Goal: Task Accomplishment & Management: Manage account settings

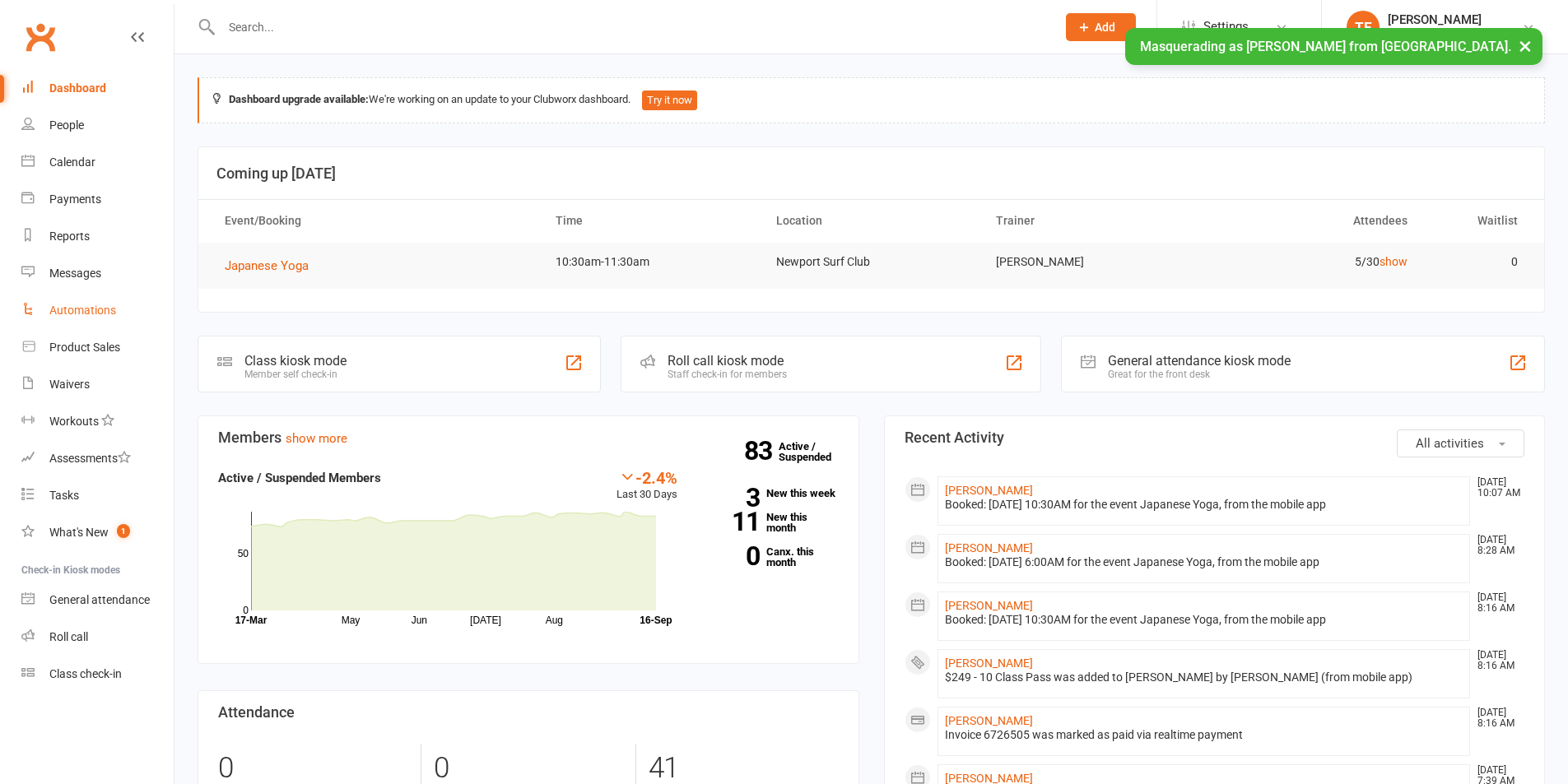
click at [83, 301] on link "Automations" at bounding box center [97, 310] width 152 height 37
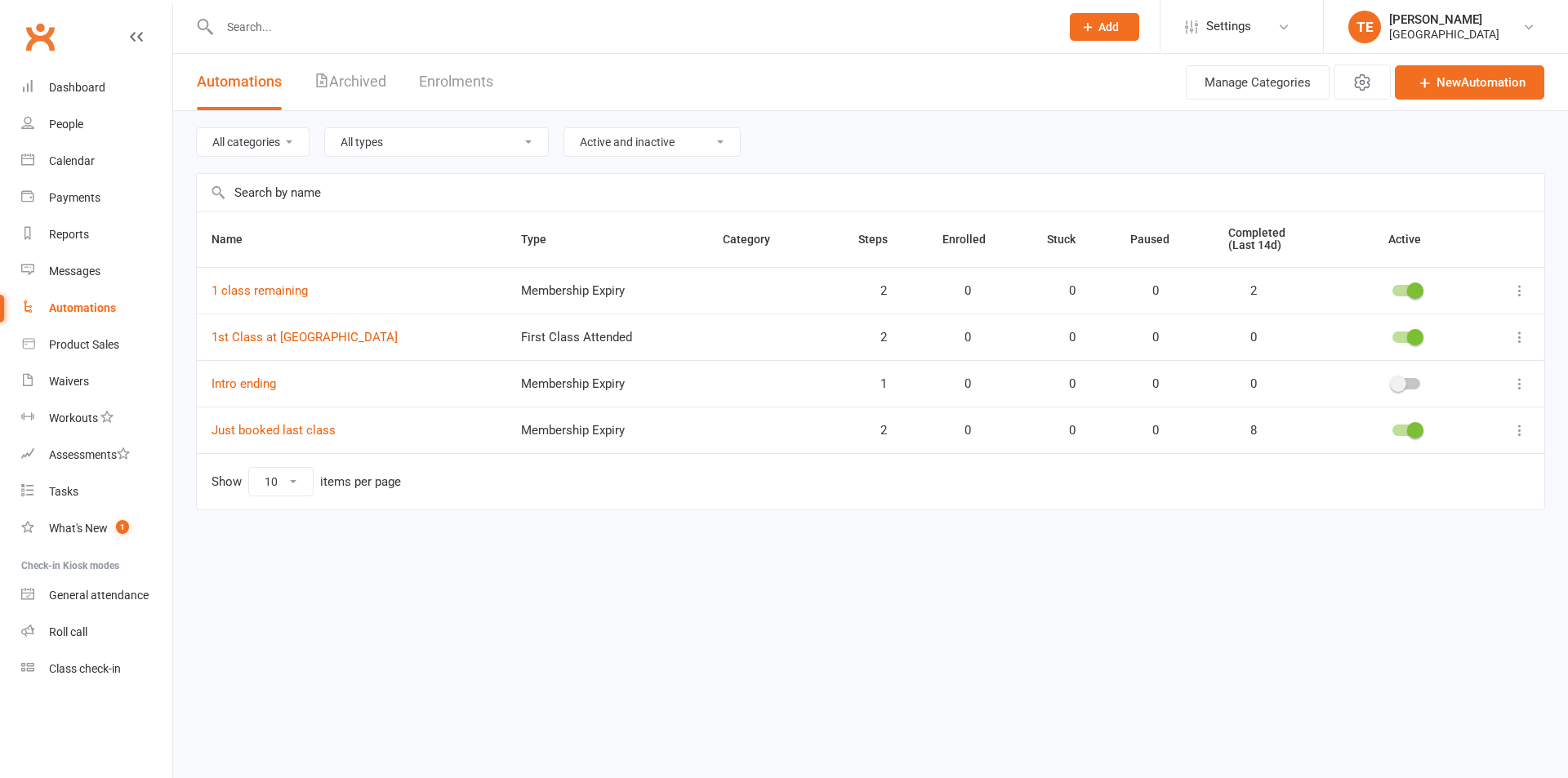
click at [1522, 288] on icon at bounding box center [1519, 290] width 17 height 17
click at [1510, 308] on link "Edit" at bounding box center [1448, 323] width 161 height 32
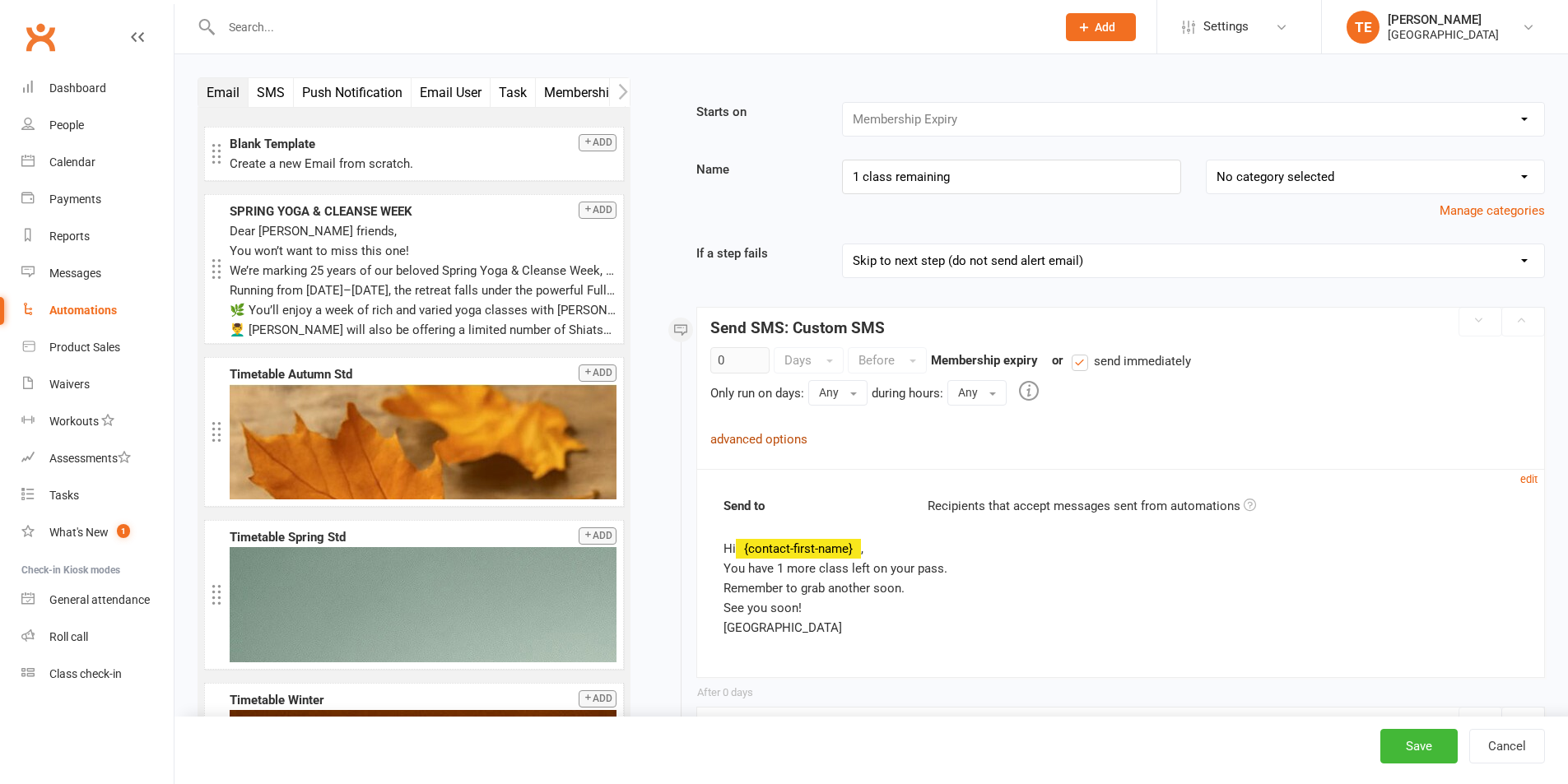
click at [790, 432] on link "advanced options" at bounding box center [759, 439] width 97 height 15
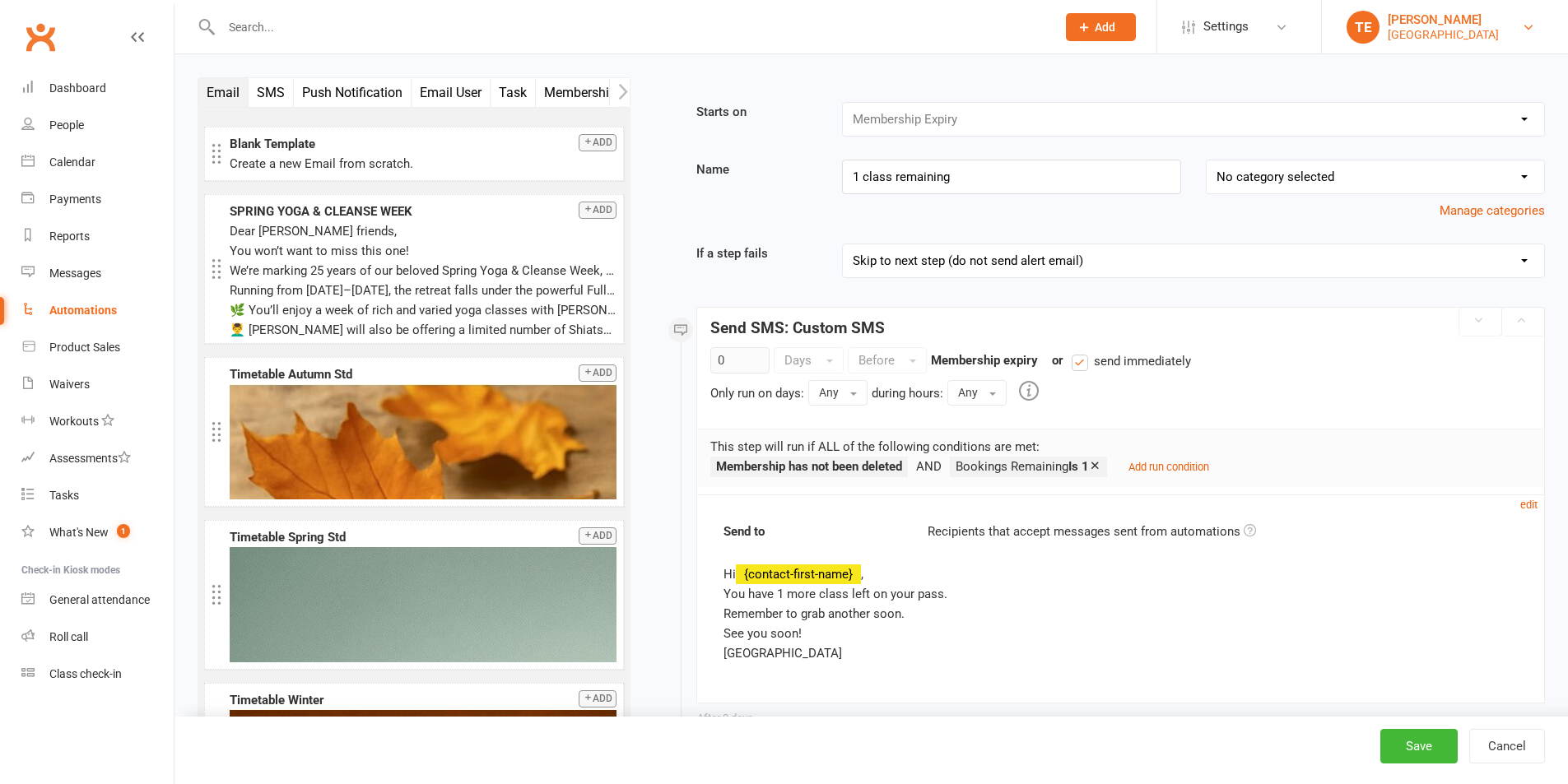
click at [1433, 28] on div "Newport Yoga Centre" at bounding box center [1443, 34] width 111 height 15
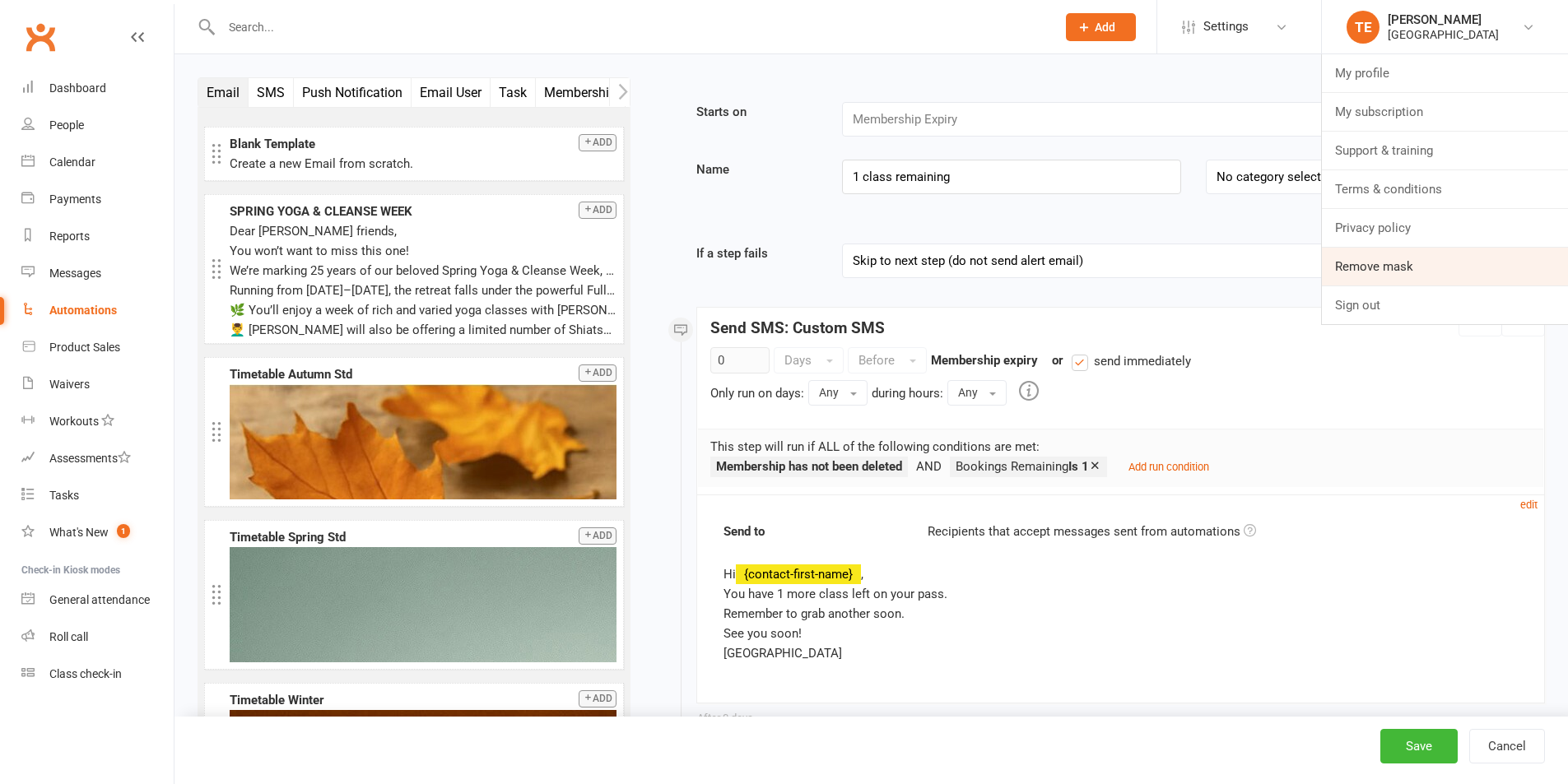
click at [1357, 263] on link "Remove mask" at bounding box center [1444, 266] width 246 height 38
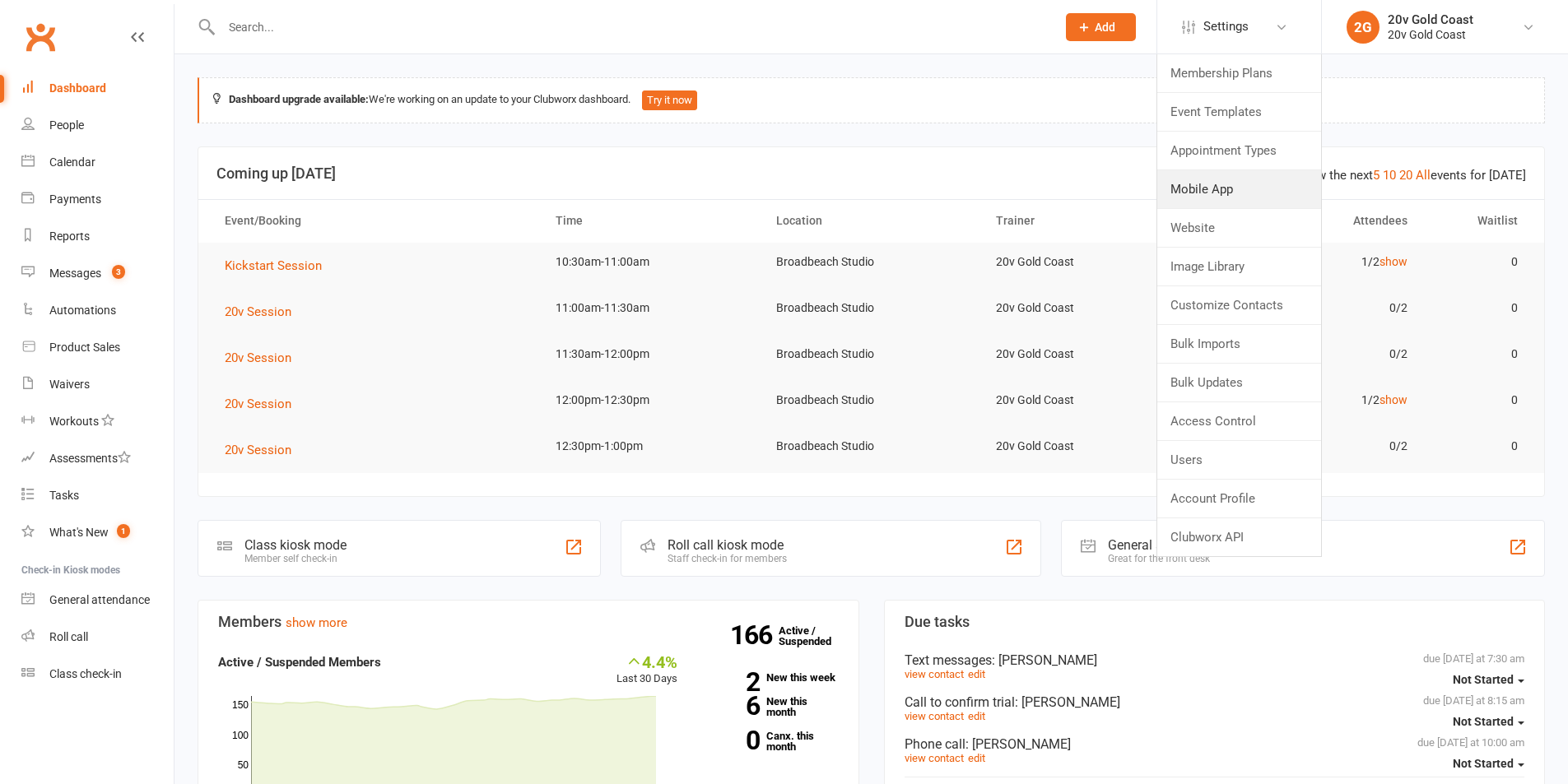
click at [1242, 187] on link "Mobile App" at bounding box center [1238, 189] width 164 height 38
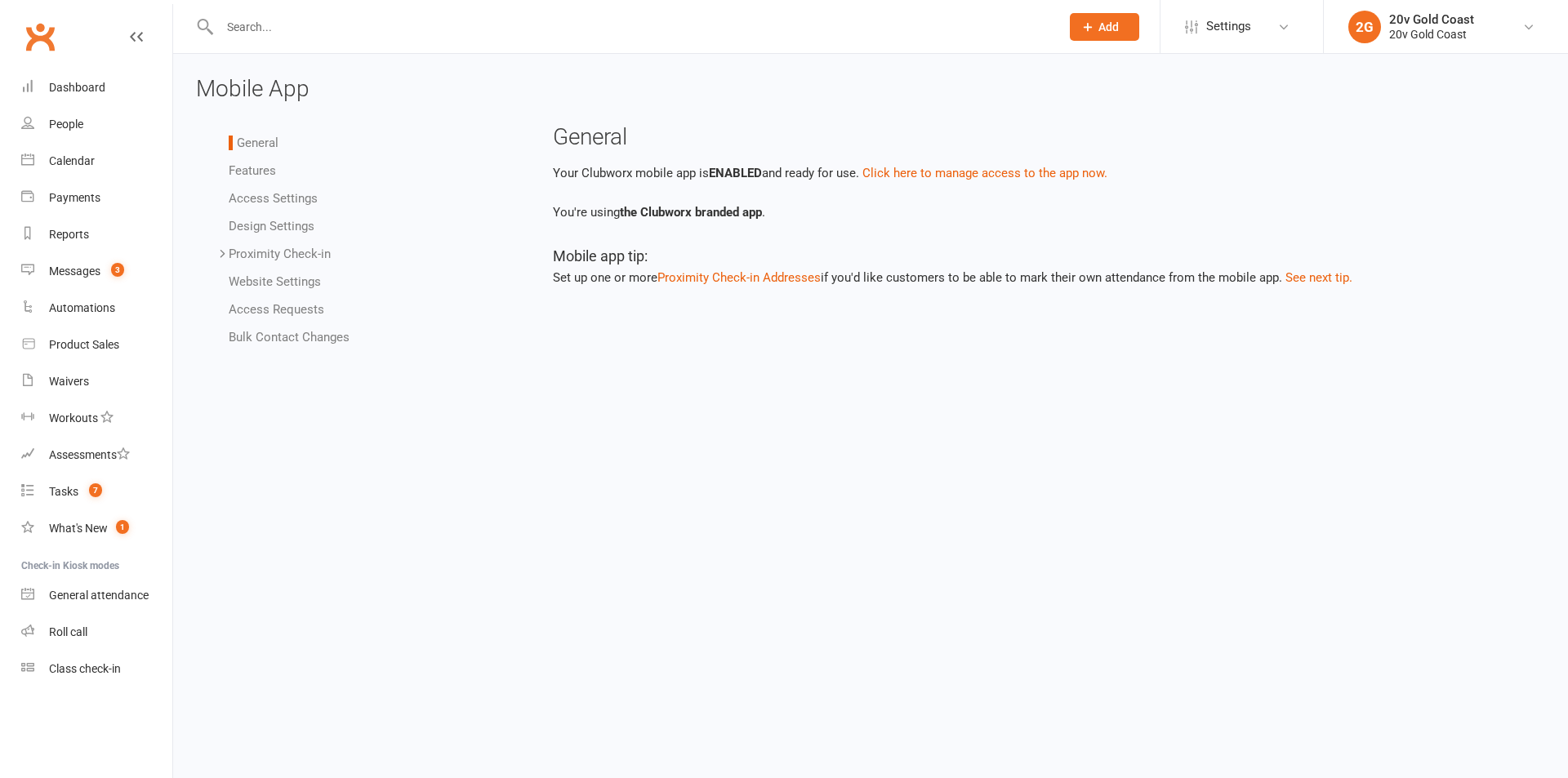
click at [243, 174] on link "Features" at bounding box center [253, 170] width 47 height 15
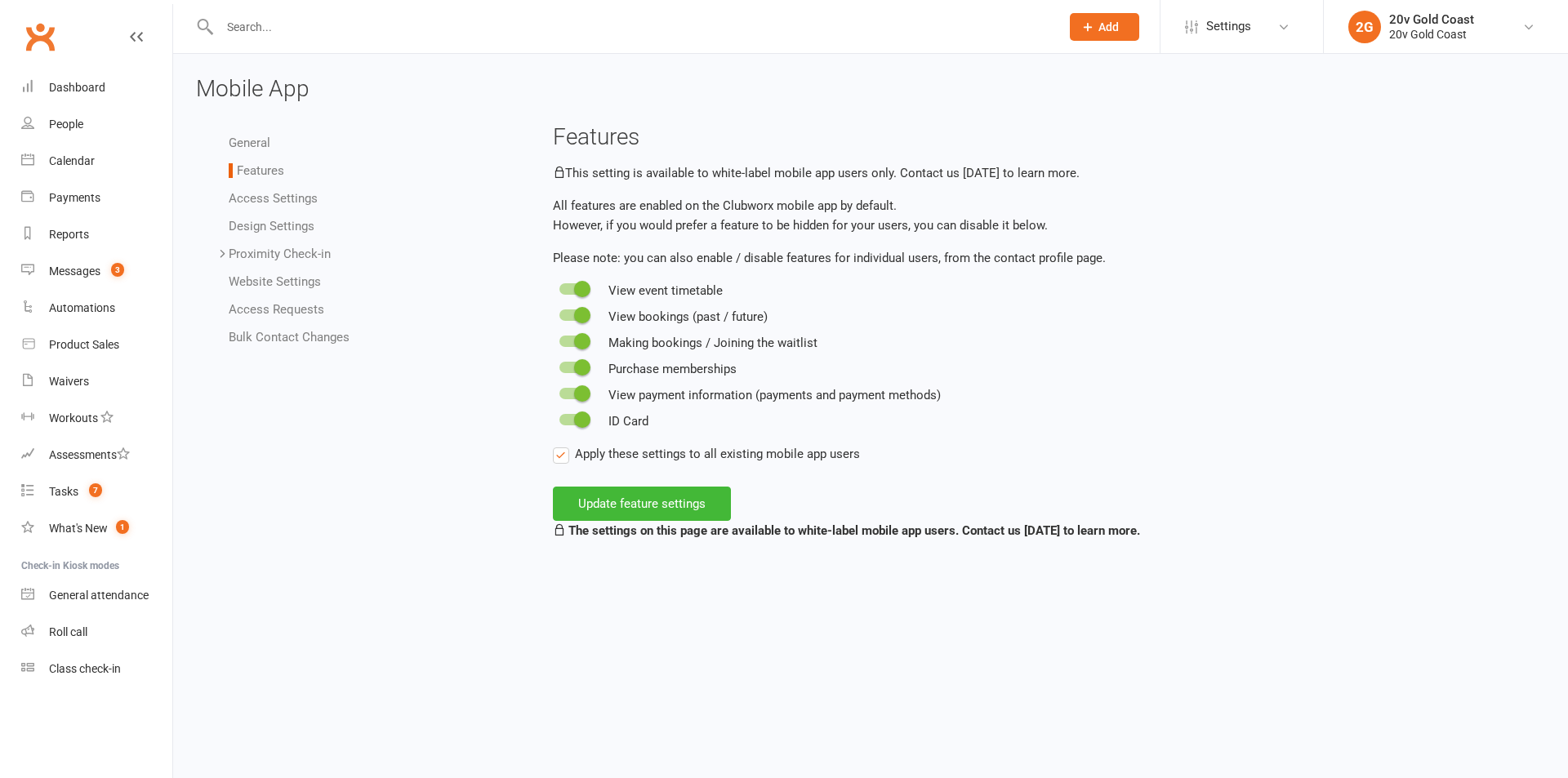
click at [242, 138] on link "General" at bounding box center [249, 142] width 41 height 15
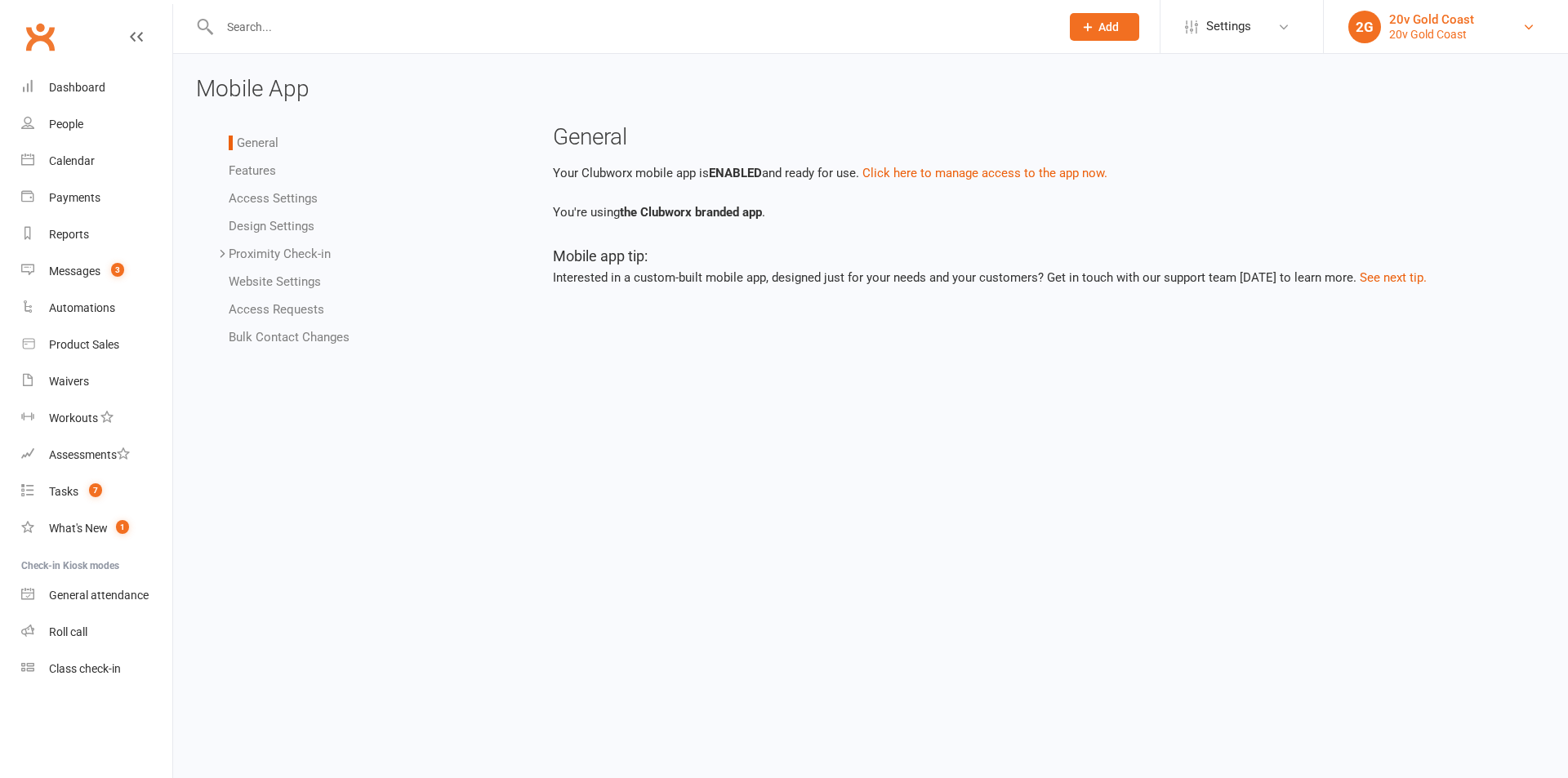
click at [1457, 37] on div "20v Gold Coast" at bounding box center [1431, 34] width 85 height 15
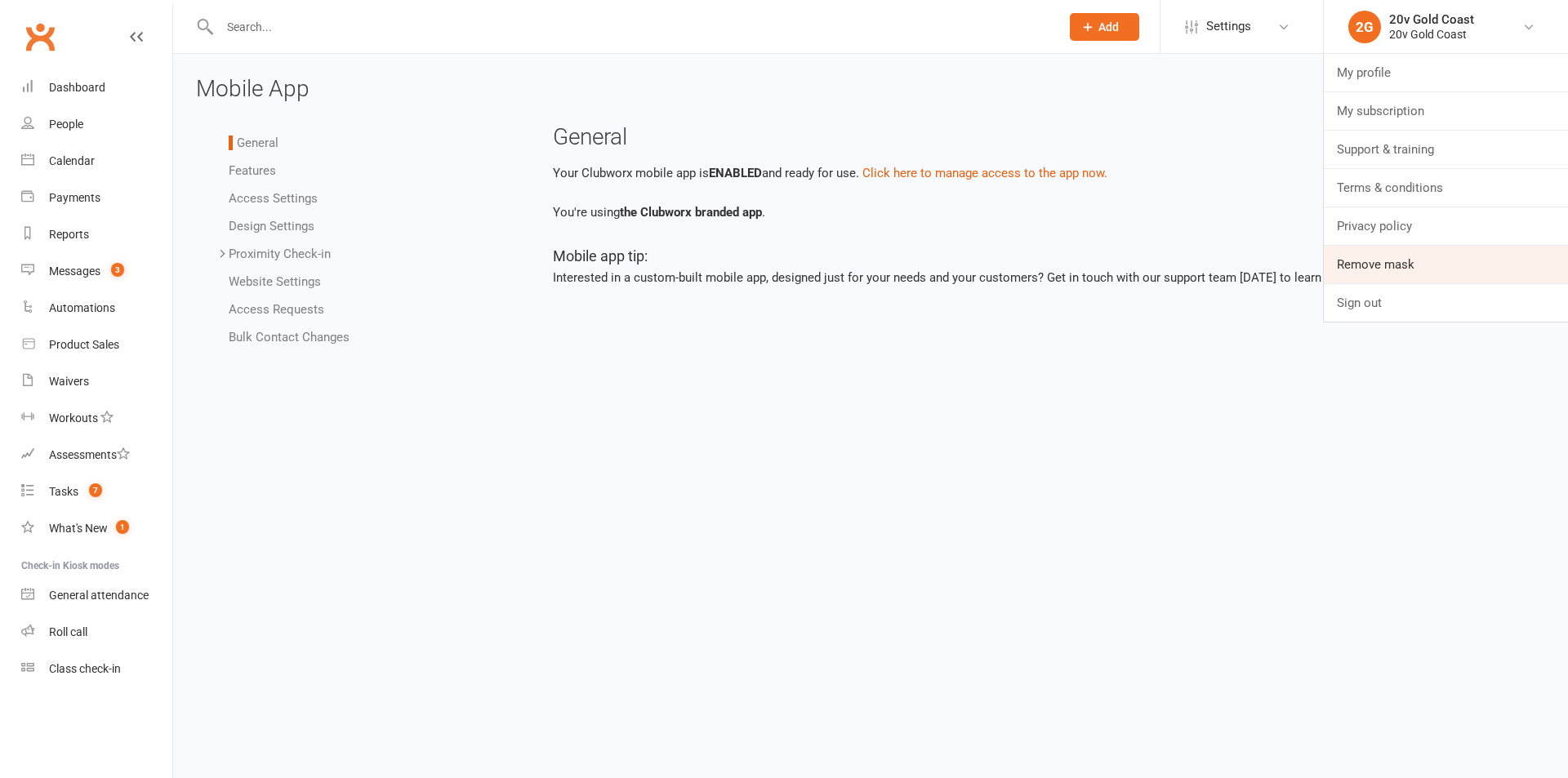
click at [1389, 253] on link "Remove mask" at bounding box center [1445, 264] width 244 height 38
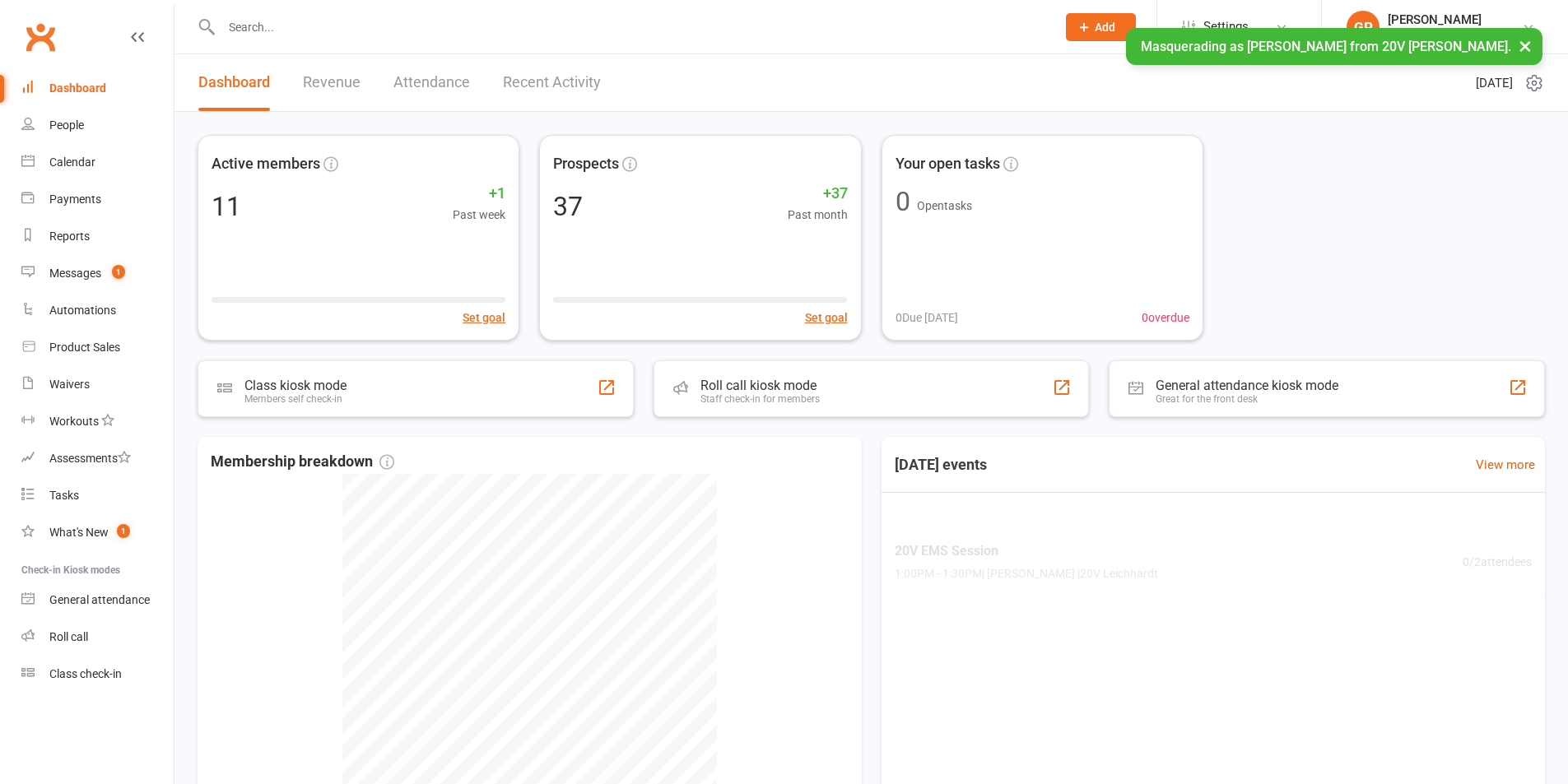
click at [1536, 46] on button "×" at bounding box center [1526, 46] width 30 height 35
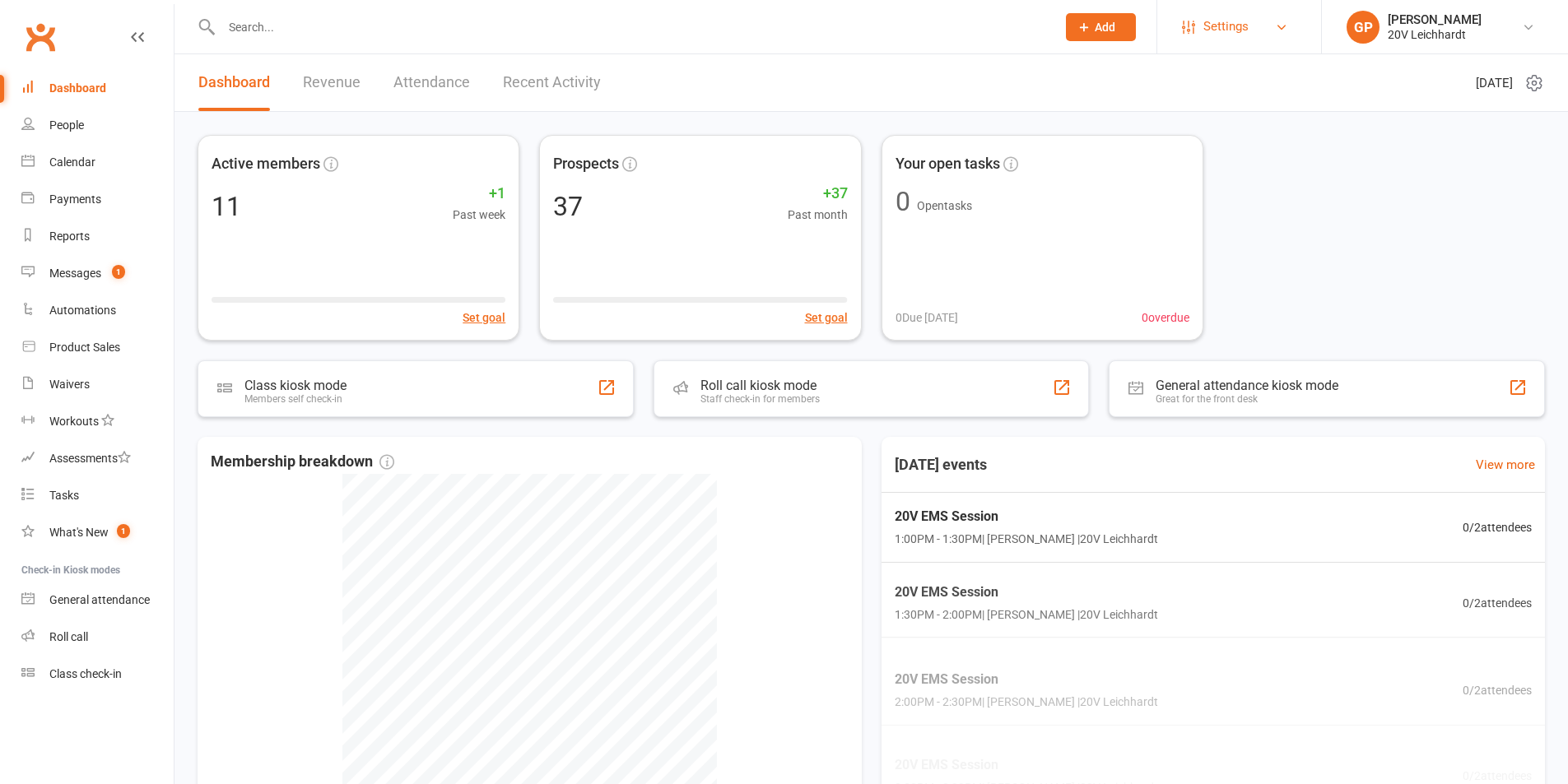
click at [1228, 18] on span "Settings" at bounding box center [1225, 27] width 45 height 37
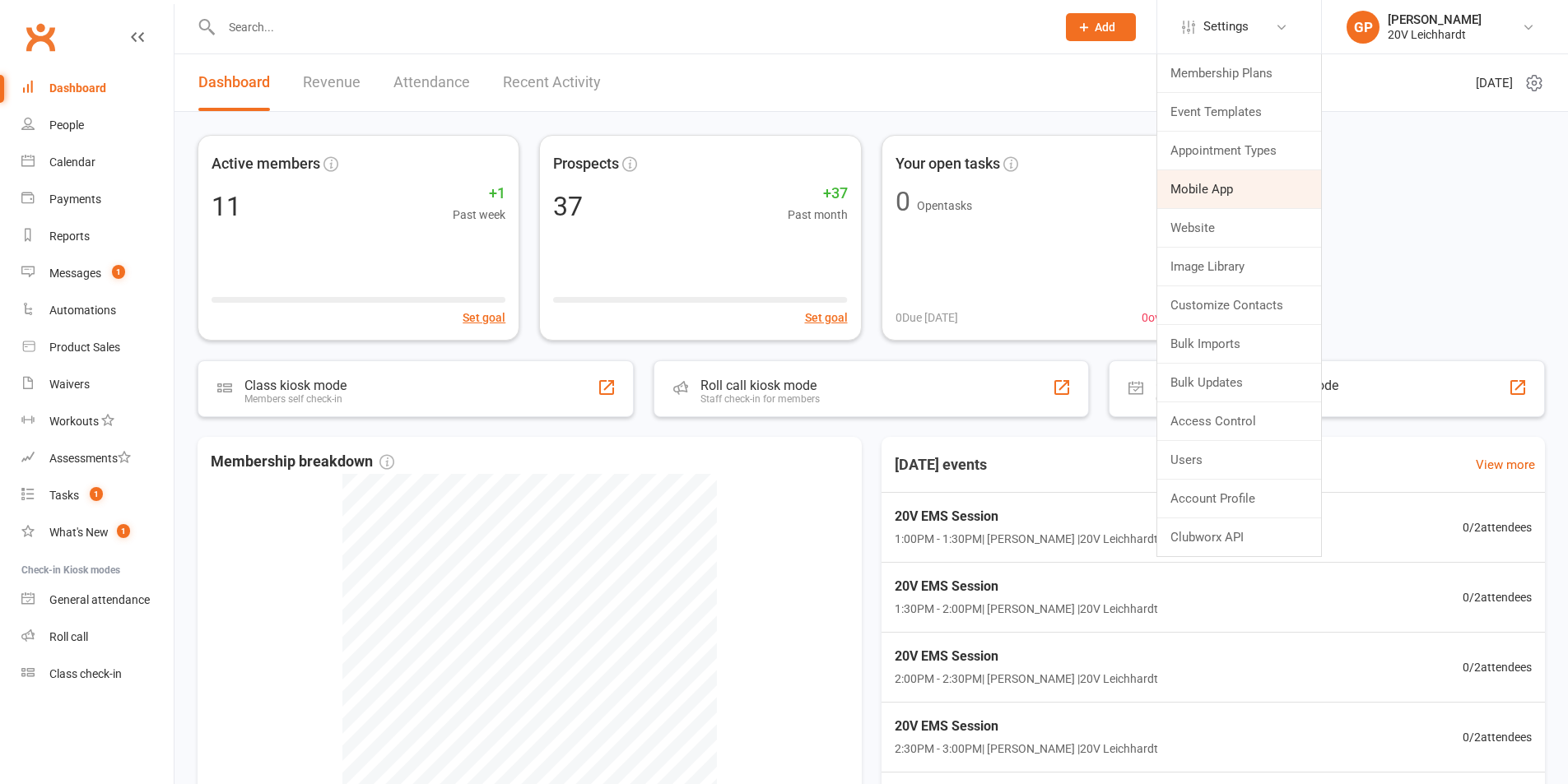
click at [1198, 195] on link "Mobile App" at bounding box center [1238, 189] width 164 height 38
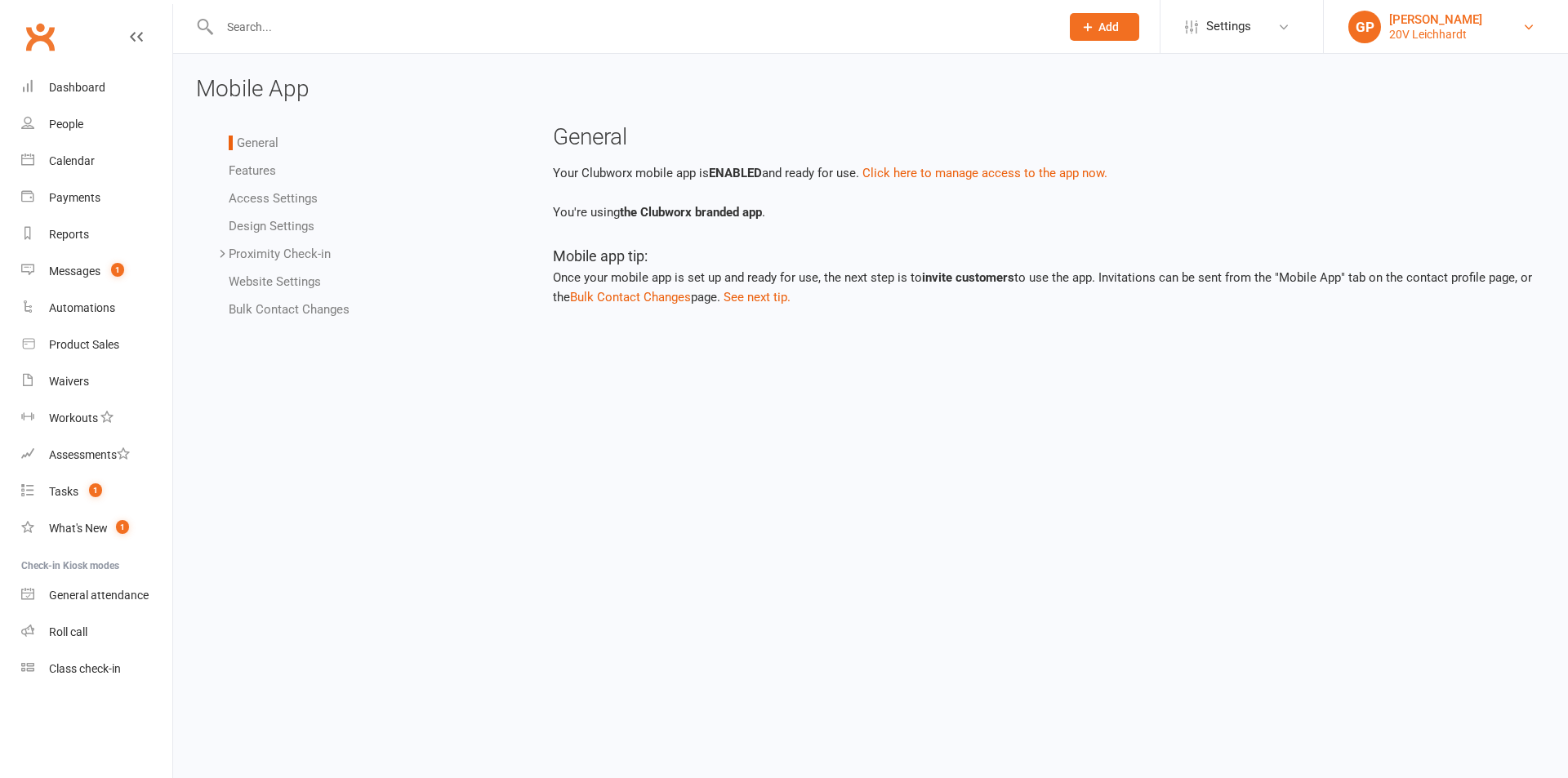
click at [1380, 21] on div "GP" at bounding box center [1364, 26] width 32 height 32
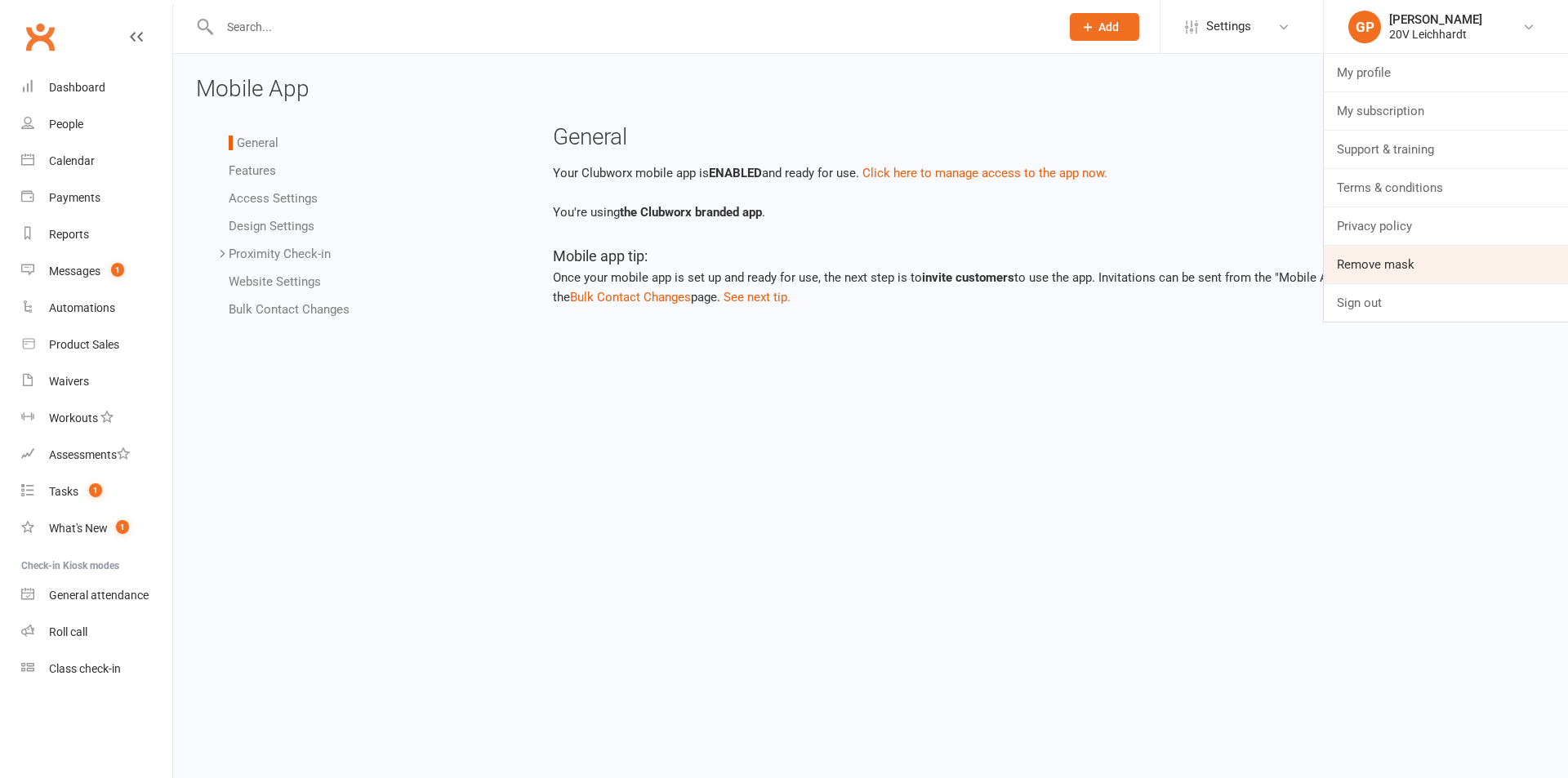
click at [1373, 251] on link "Remove mask" at bounding box center [1445, 264] width 244 height 38
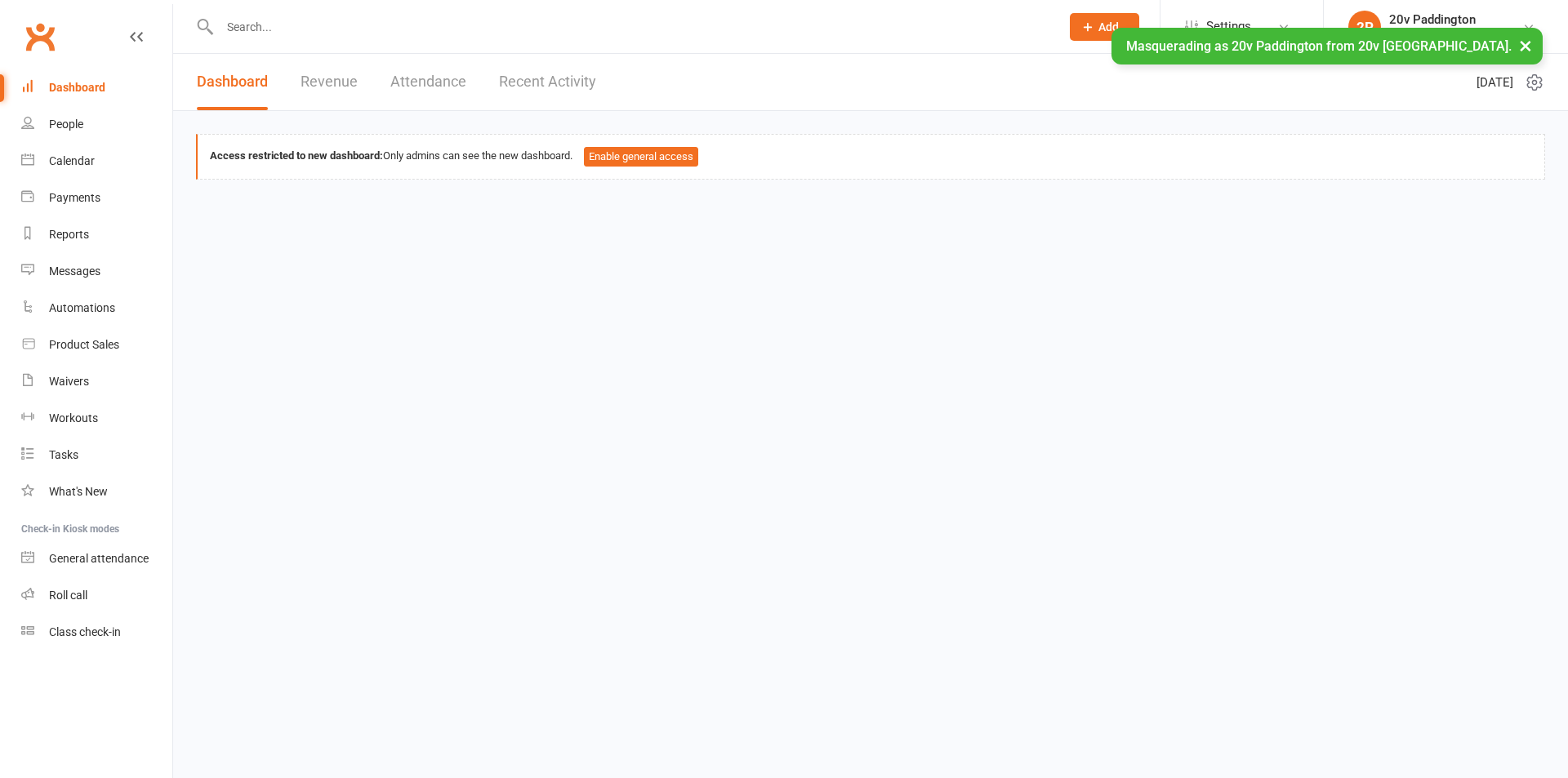
click at [1515, 42] on button "×" at bounding box center [1526, 46] width 30 height 35
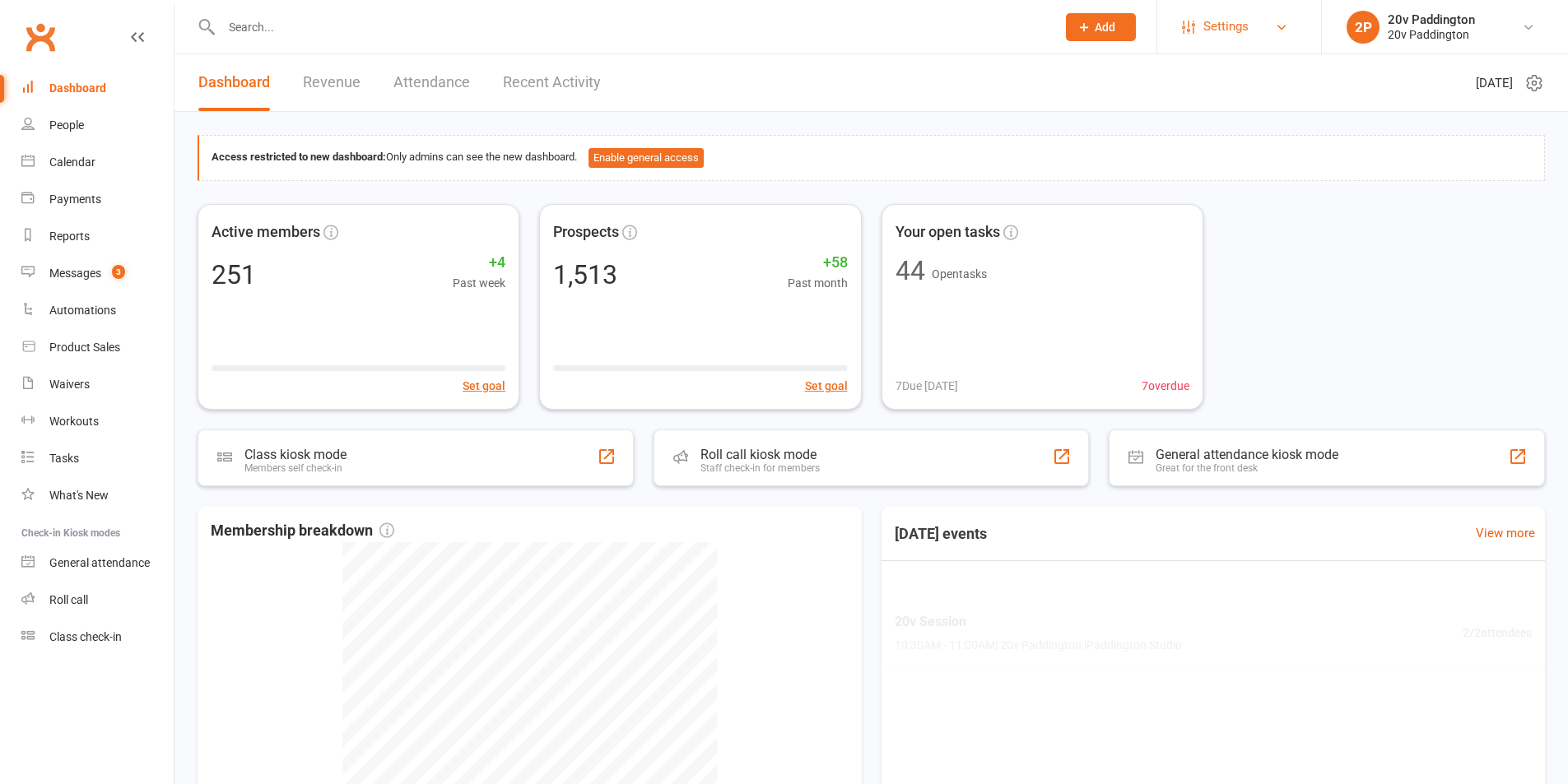
click at [1251, 19] on link "Settings" at bounding box center [1238, 27] width 114 height 37
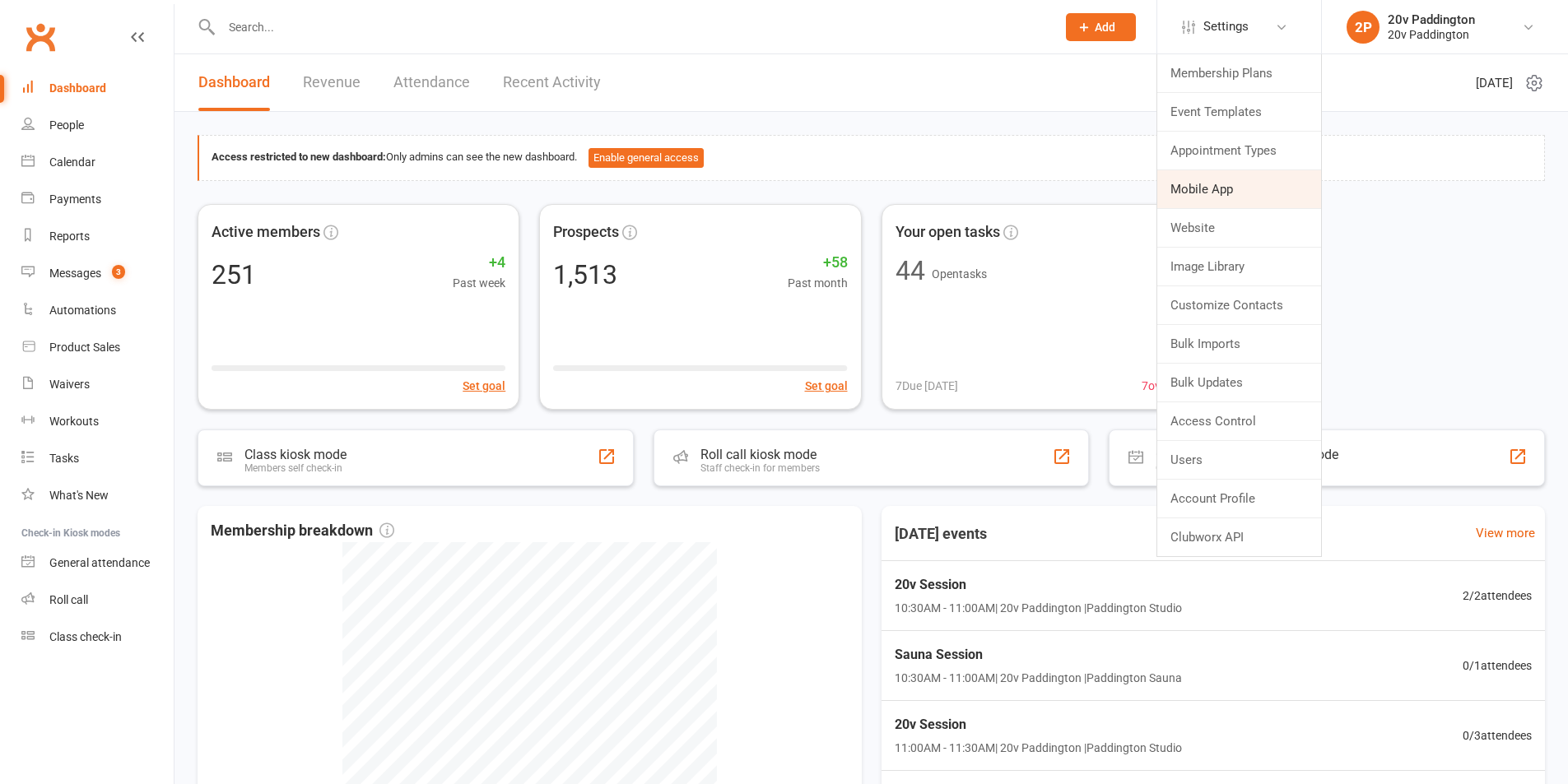
click at [1243, 181] on link "Mobile App" at bounding box center [1238, 189] width 164 height 38
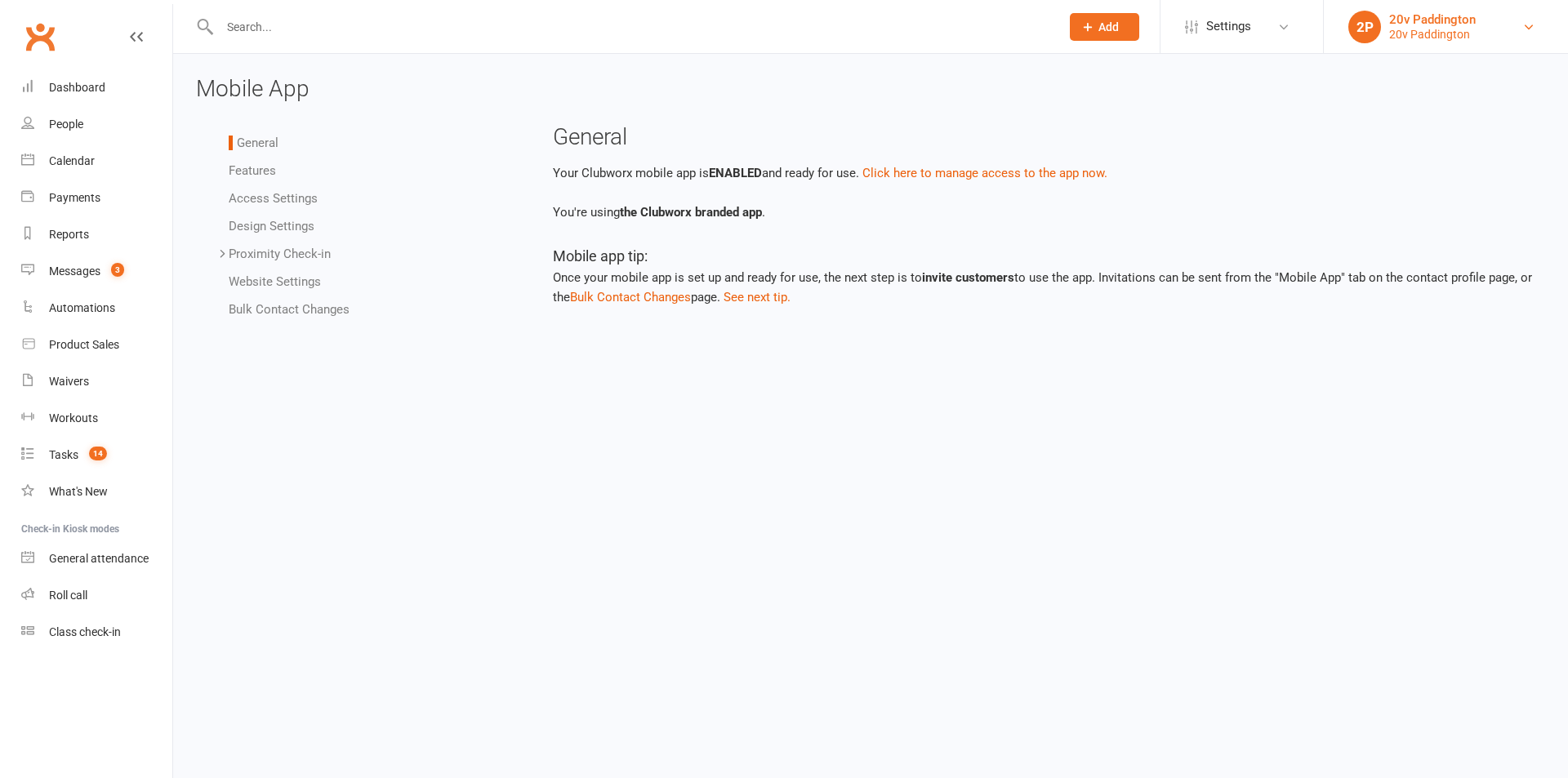
click at [1400, 27] on div "20v Paddington" at bounding box center [1432, 34] width 87 height 15
click at [268, 191] on link "Access Settings" at bounding box center [273, 198] width 89 height 15
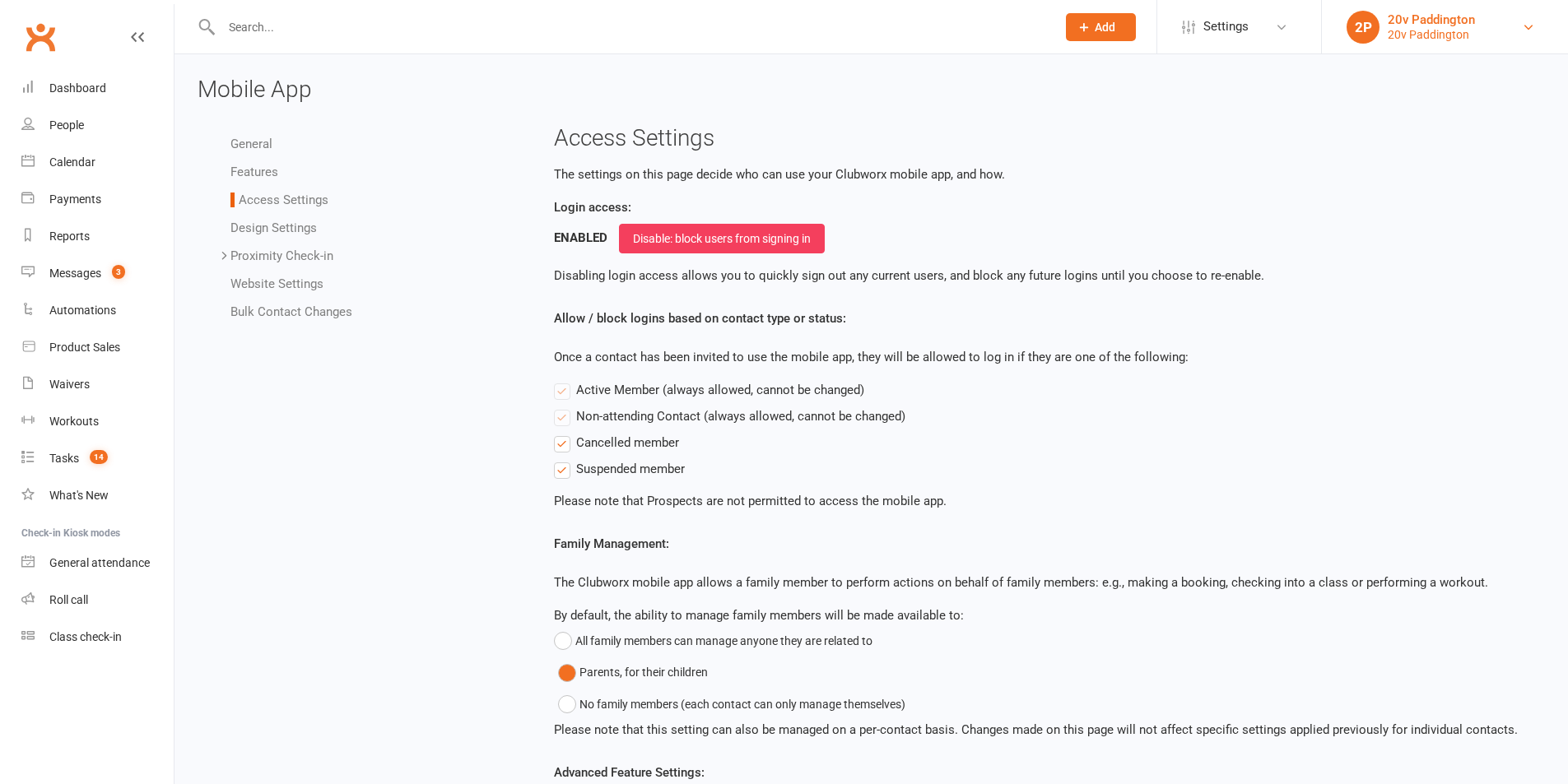
click at [1406, 26] on div "20v Paddington" at bounding box center [1431, 19] width 88 height 15
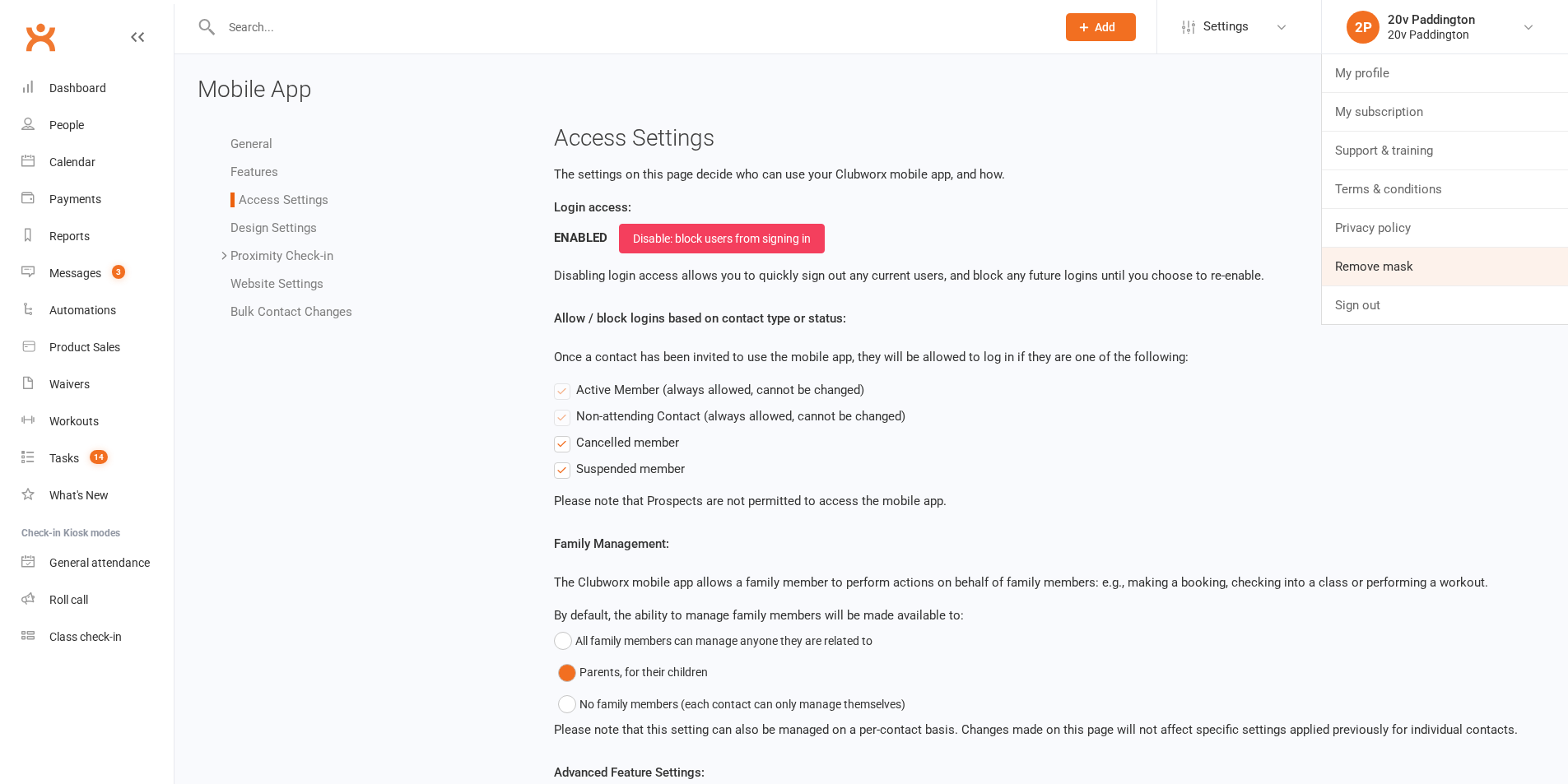
click at [1389, 261] on link "Remove mask" at bounding box center [1444, 266] width 246 height 38
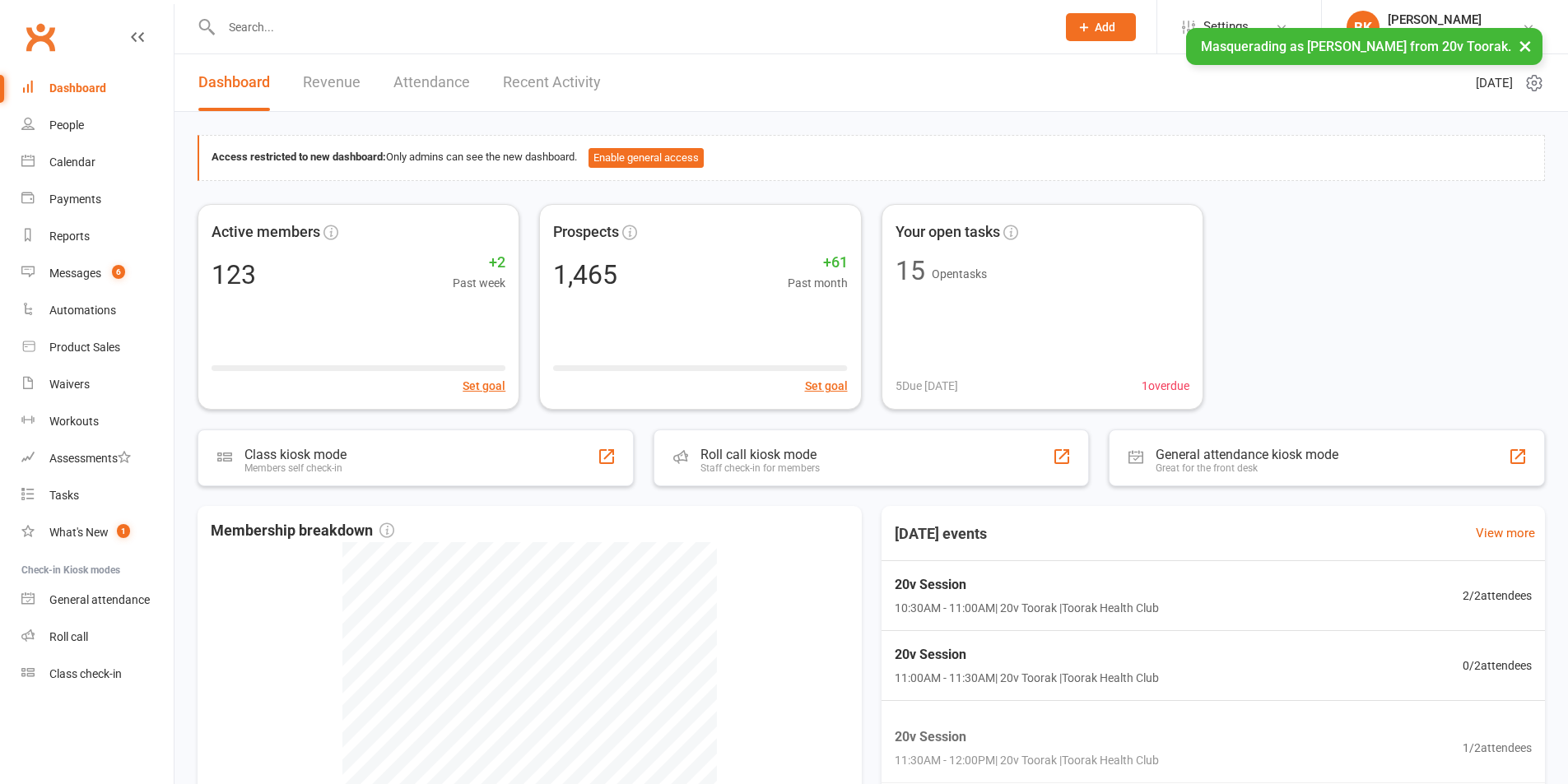
click at [1534, 45] on button "×" at bounding box center [1526, 46] width 30 height 35
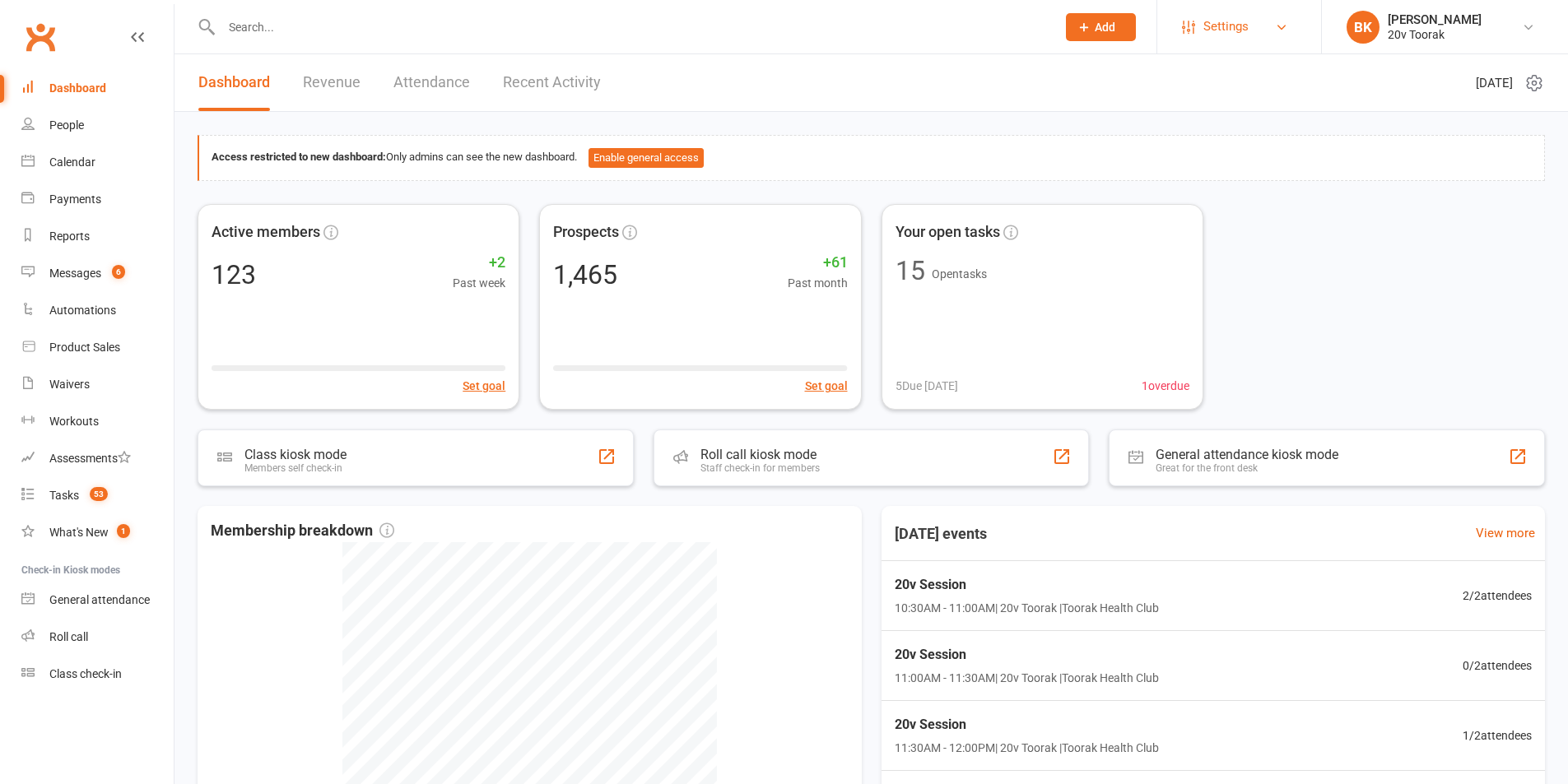
click at [1193, 18] on link "Settings" at bounding box center [1238, 27] width 114 height 37
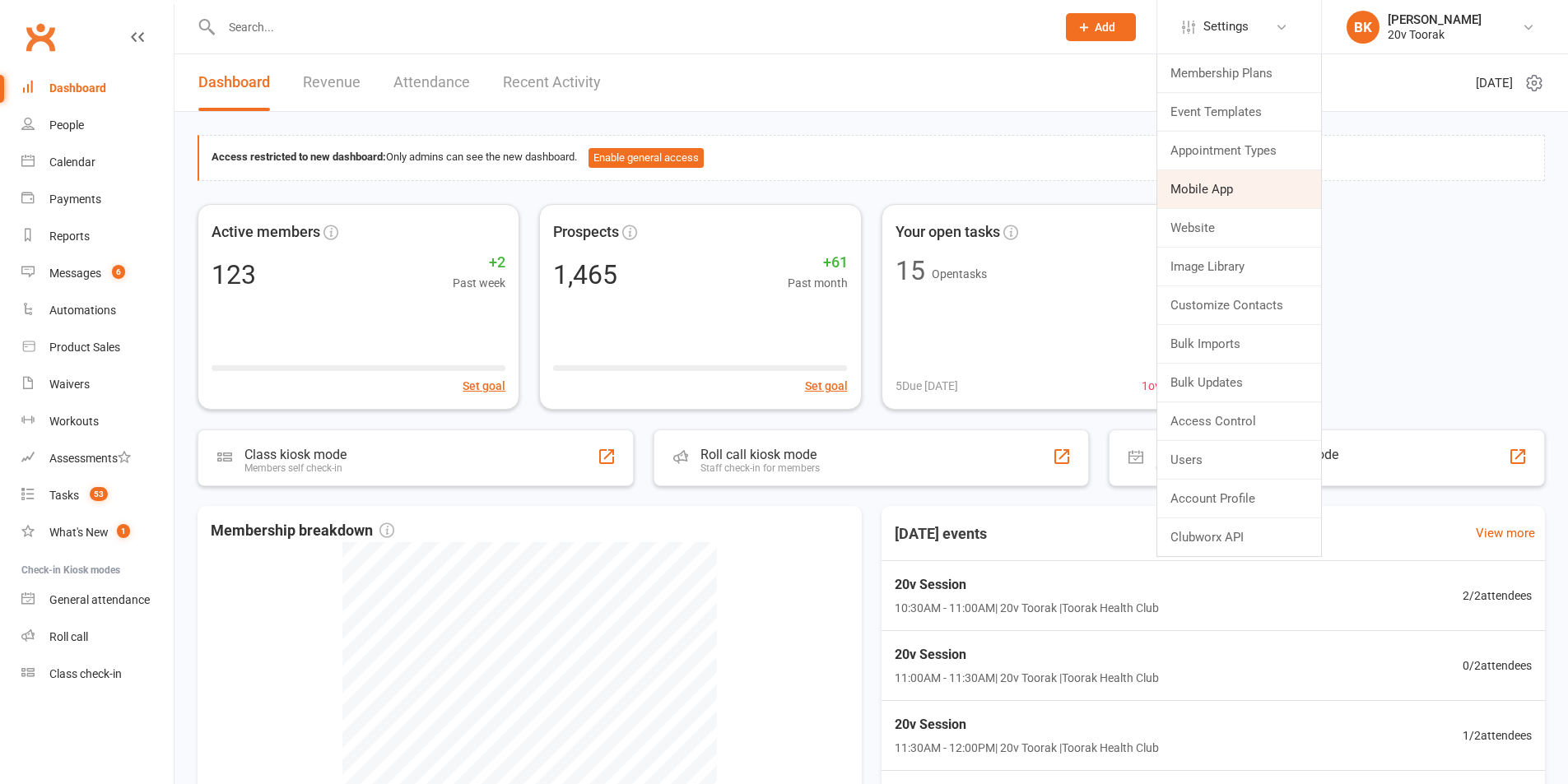
click at [1203, 191] on link "Mobile App" at bounding box center [1238, 189] width 164 height 38
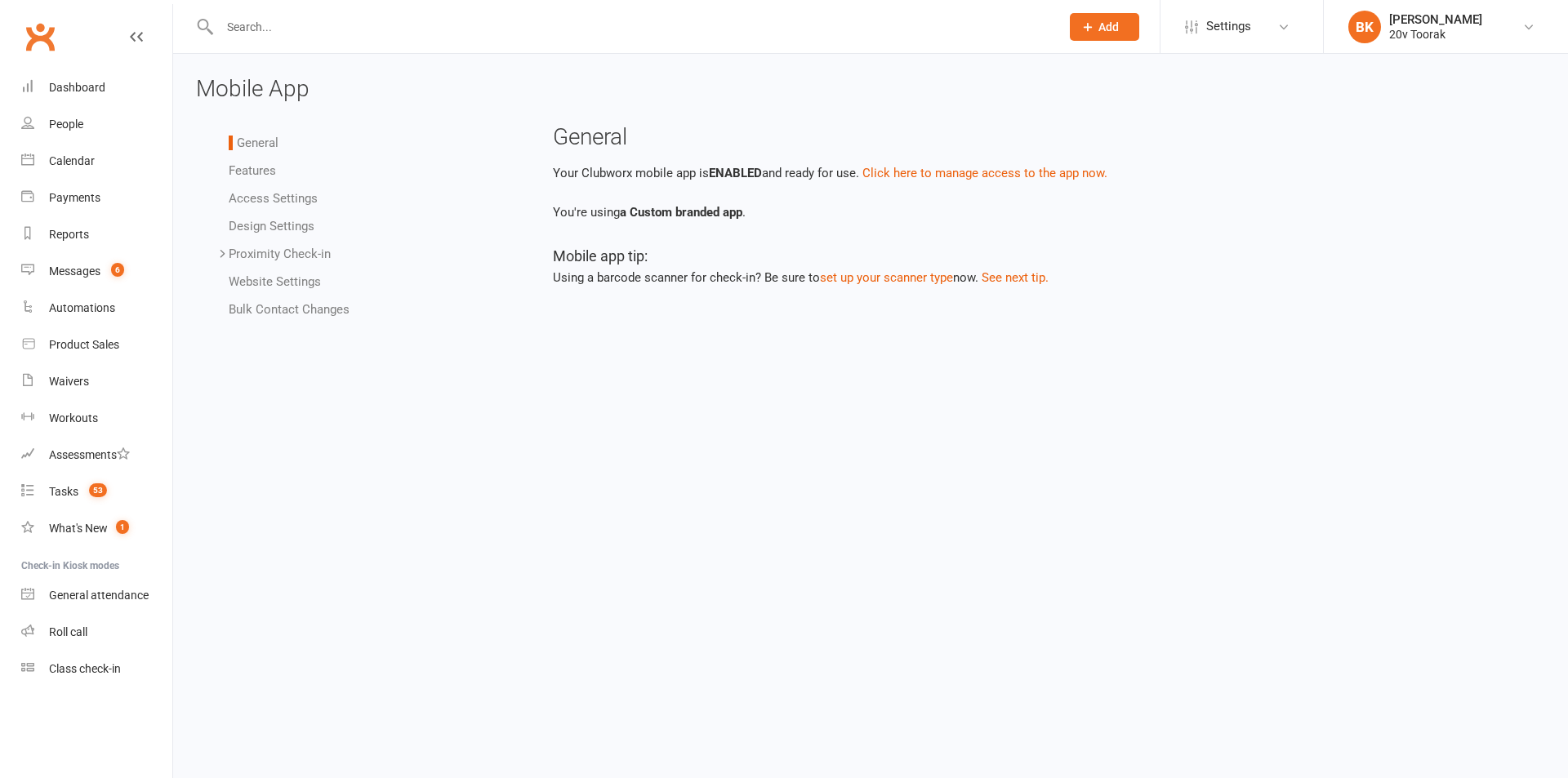
click at [271, 206] on li "Access Settings" at bounding box center [372, 198] width 287 height 19
click at [271, 196] on link "Access Settings" at bounding box center [273, 198] width 89 height 15
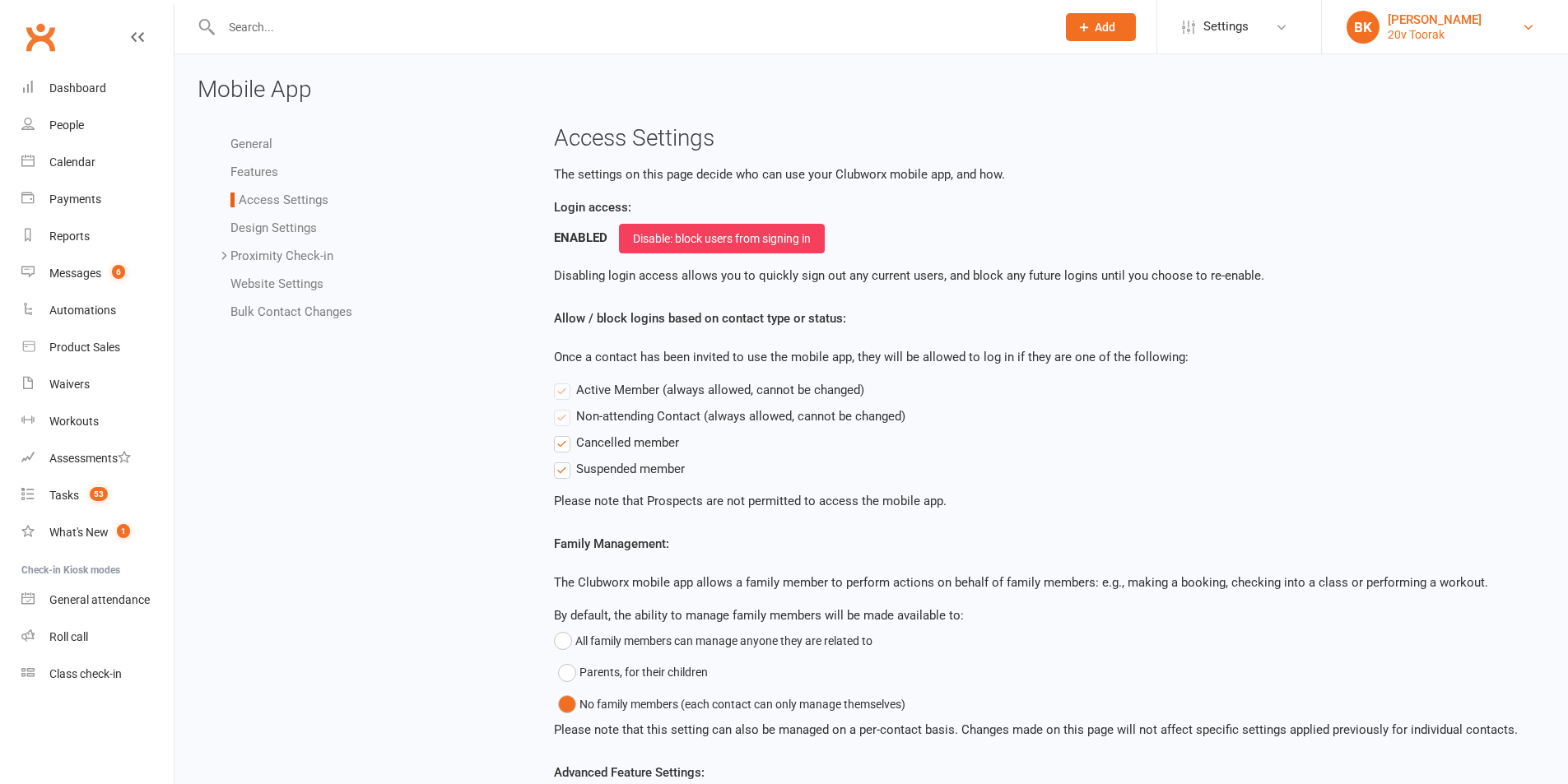
click at [1379, 32] on div "BK" at bounding box center [1362, 27] width 33 height 33
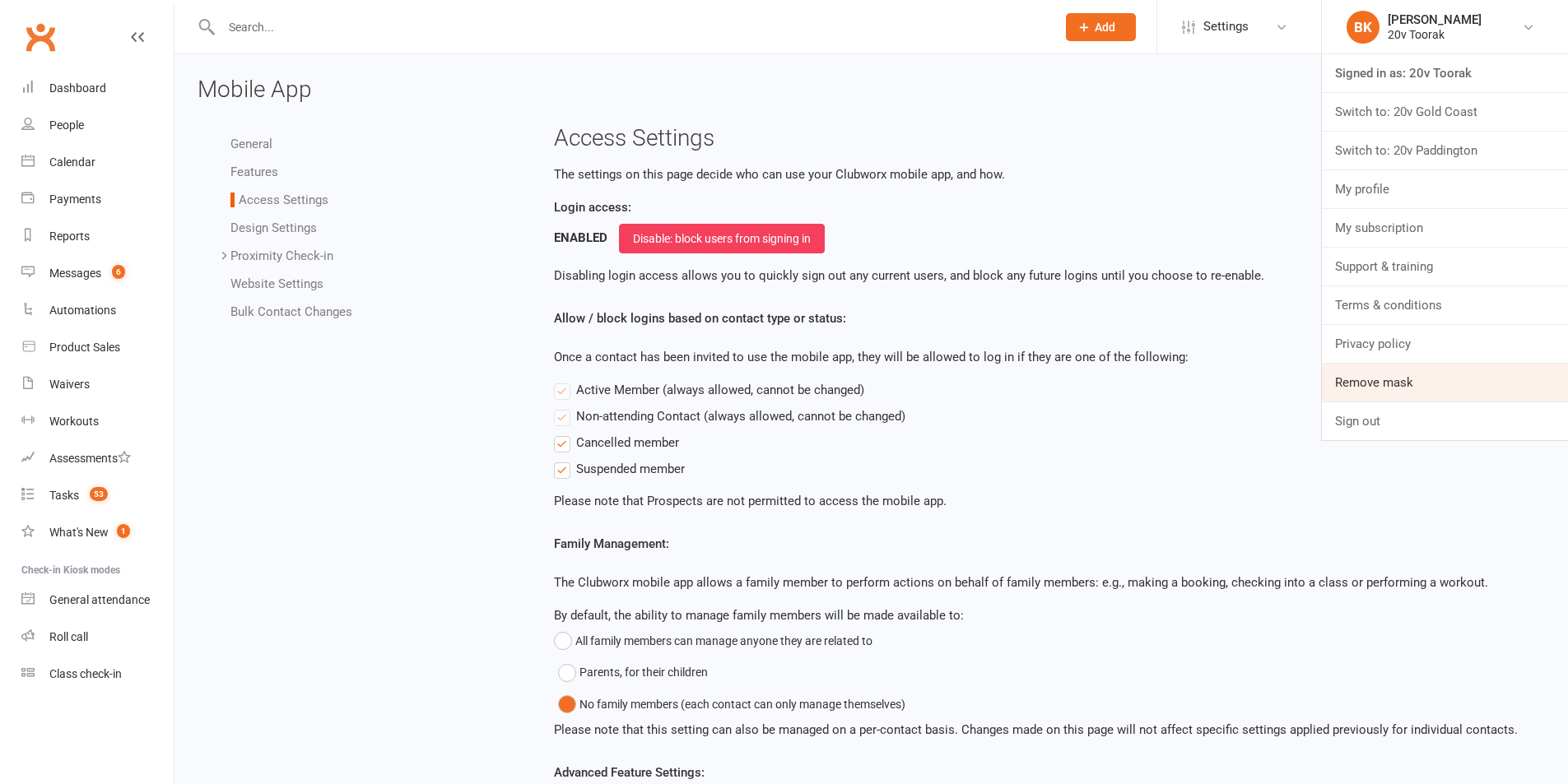
click at [1379, 368] on link "Remove mask" at bounding box center [1444, 382] width 246 height 38
